Goal: Task Accomplishment & Management: Use online tool/utility

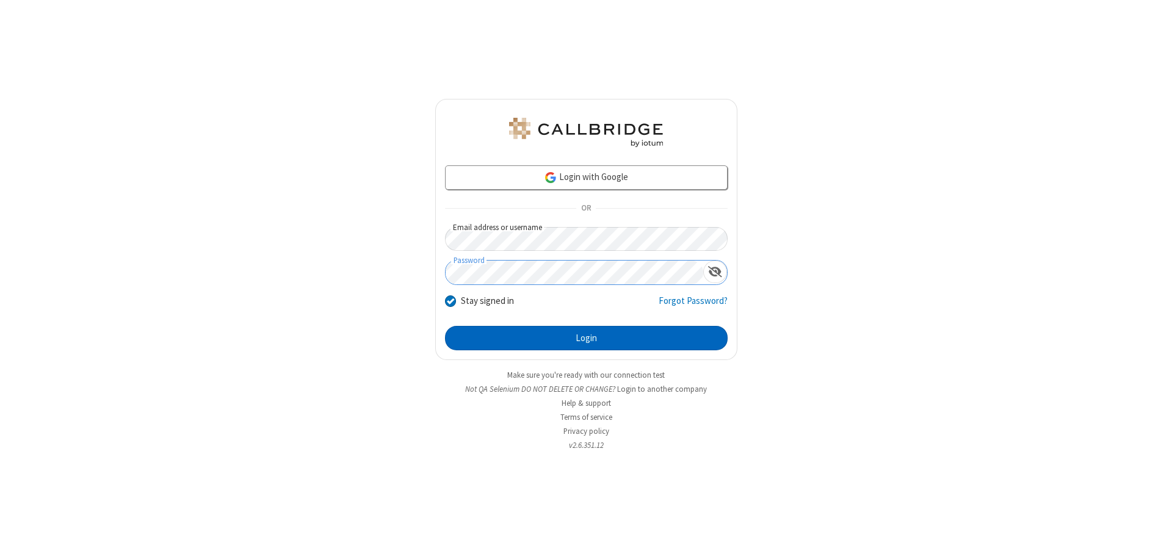
click at [586, 338] on button "Login" at bounding box center [586, 338] width 283 height 24
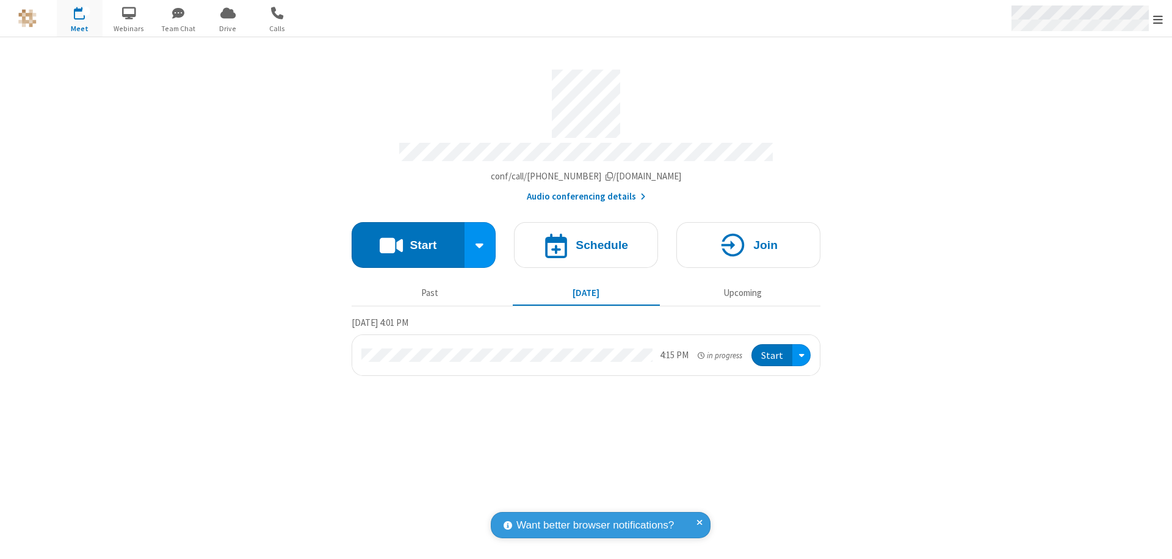
click at [1158, 19] on span "Open menu" at bounding box center [1158, 19] width 10 height 12
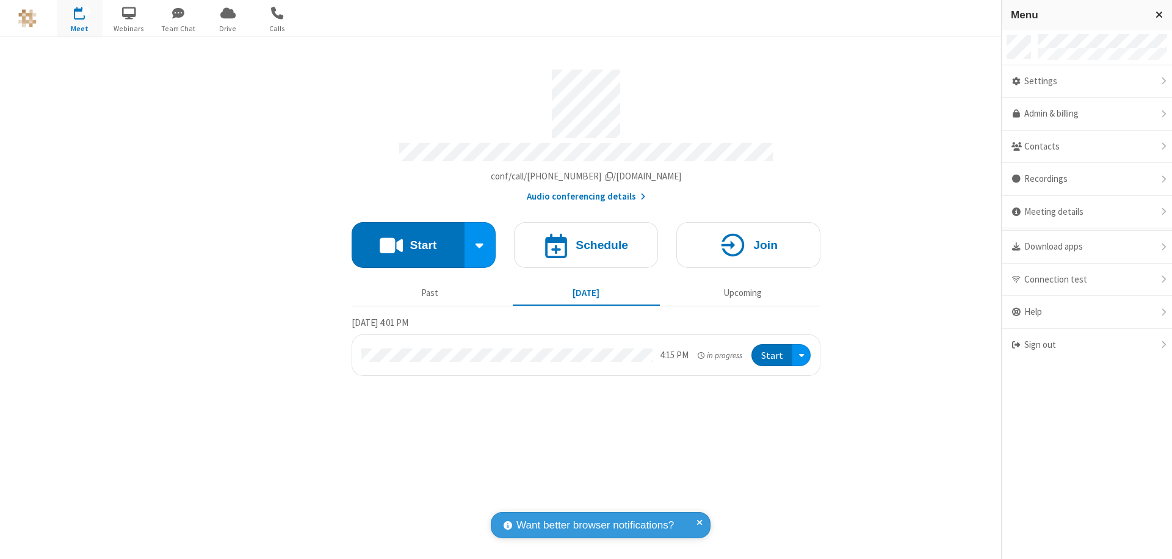
click at [228, 28] on span "Drive" at bounding box center [228, 28] width 46 height 11
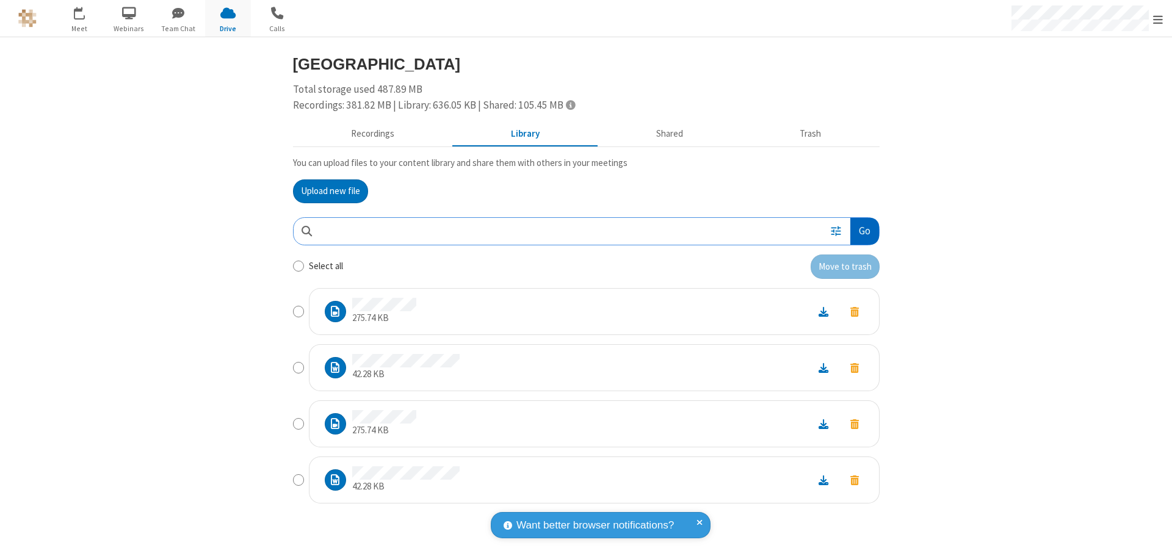
click at [864, 231] on button "Go" at bounding box center [864, 231] width 28 height 27
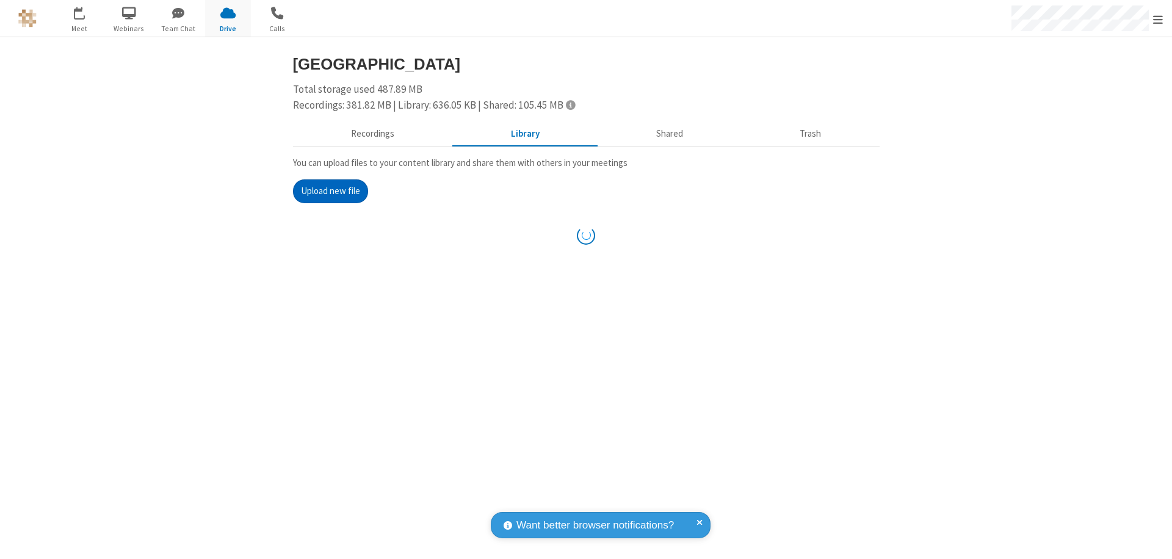
click at [330, 191] on button "Upload new file" at bounding box center [330, 191] width 75 height 24
